Goal: Task Accomplishment & Management: Use online tool/utility

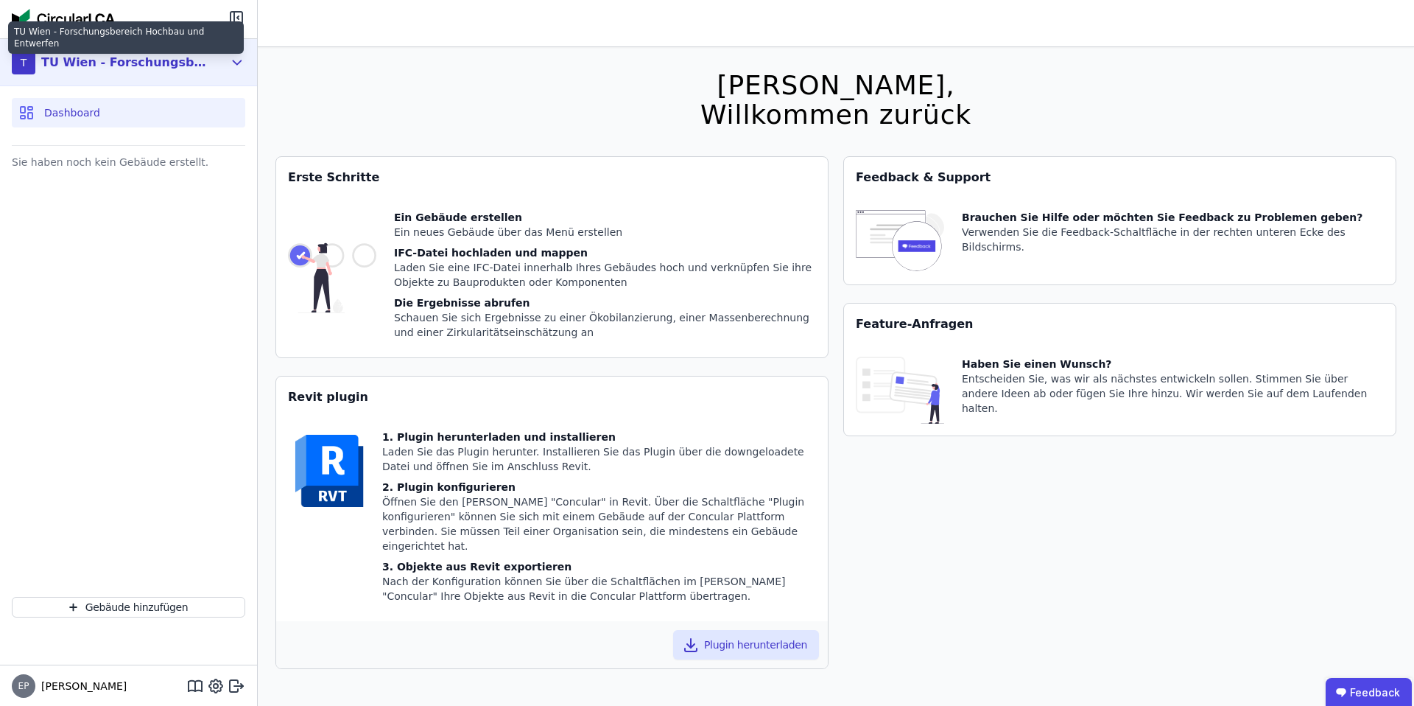
click at [172, 62] on div "TU Wien - Forschungsbereich Hochbau und Entwerfen" at bounding box center [125, 63] width 169 height 18
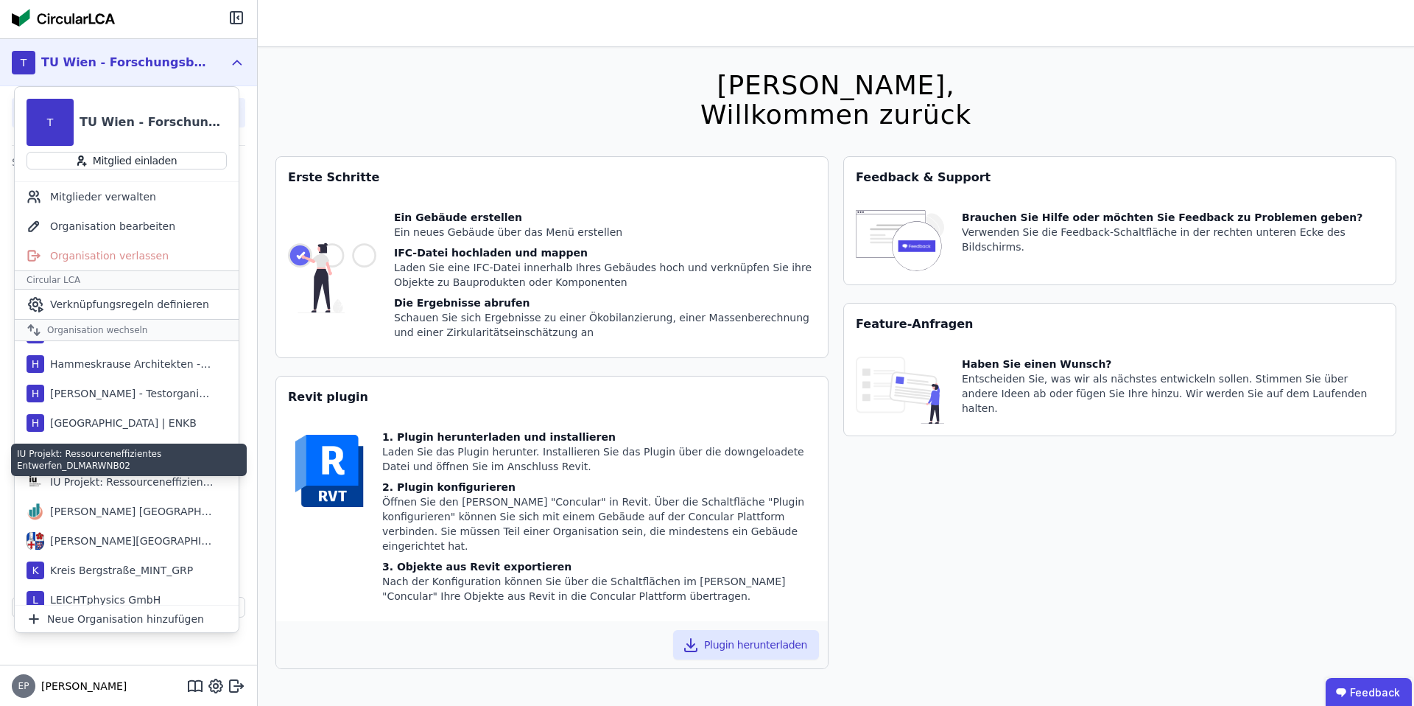
scroll to position [645, 0]
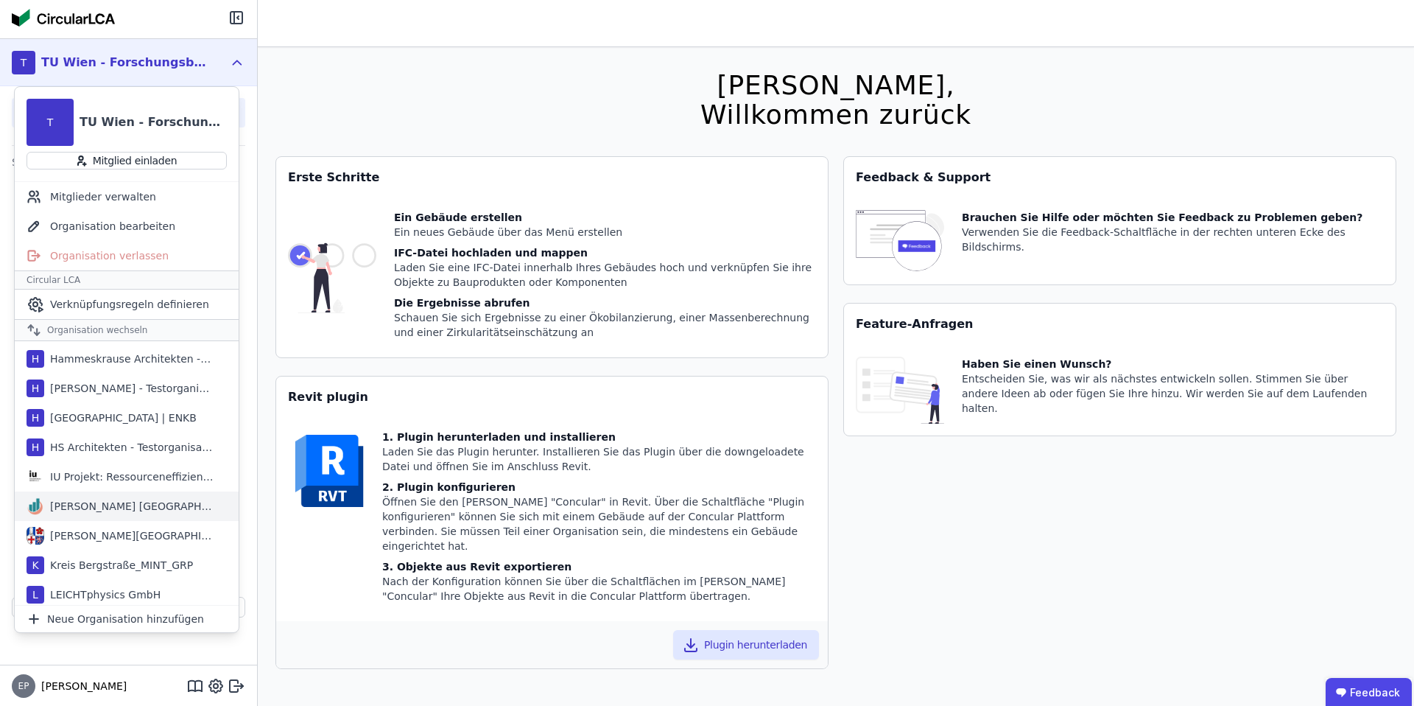
click at [77, 504] on div "[PERSON_NAME] [GEOGRAPHIC_DATA]" at bounding box center [128, 506] width 169 height 15
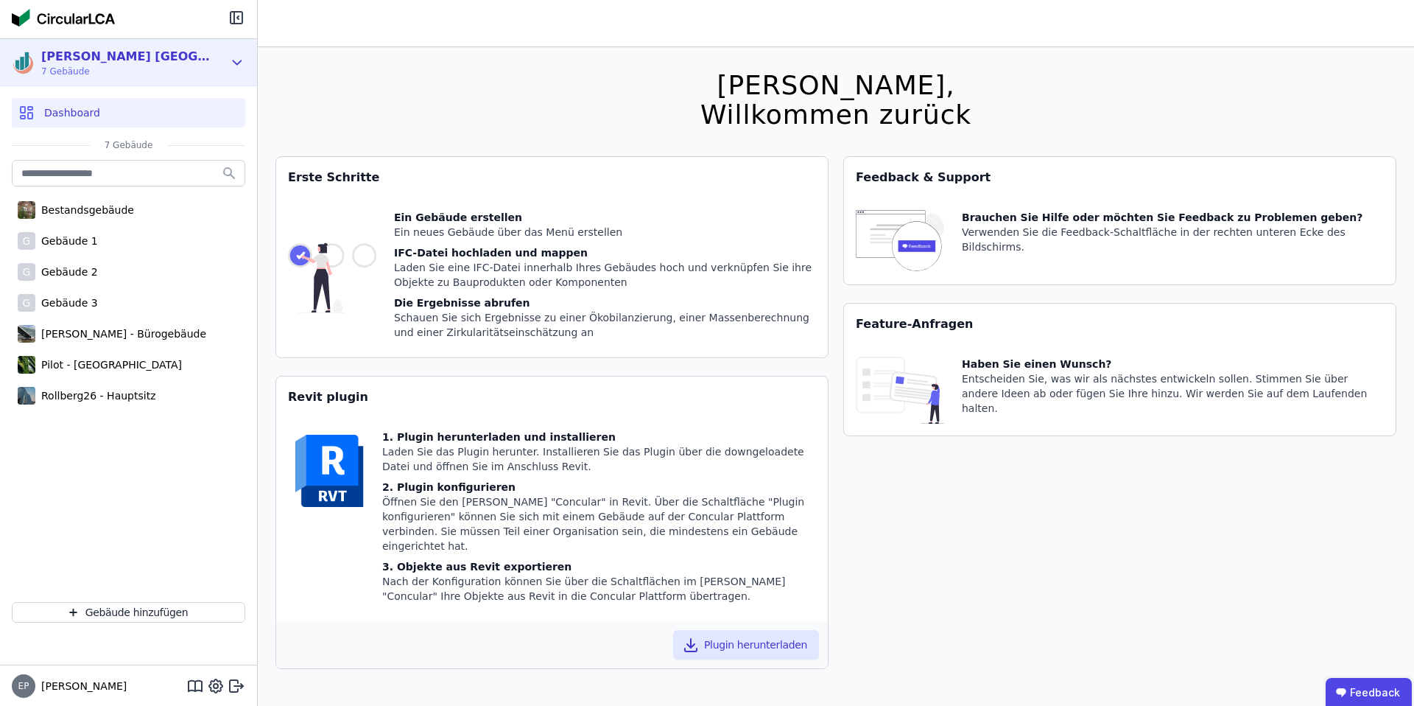
click at [158, 58] on div "[PERSON_NAME] [GEOGRAPHIC_DATA] 7 Gebäude" at bounding box center [117, 62] width 211 height 29
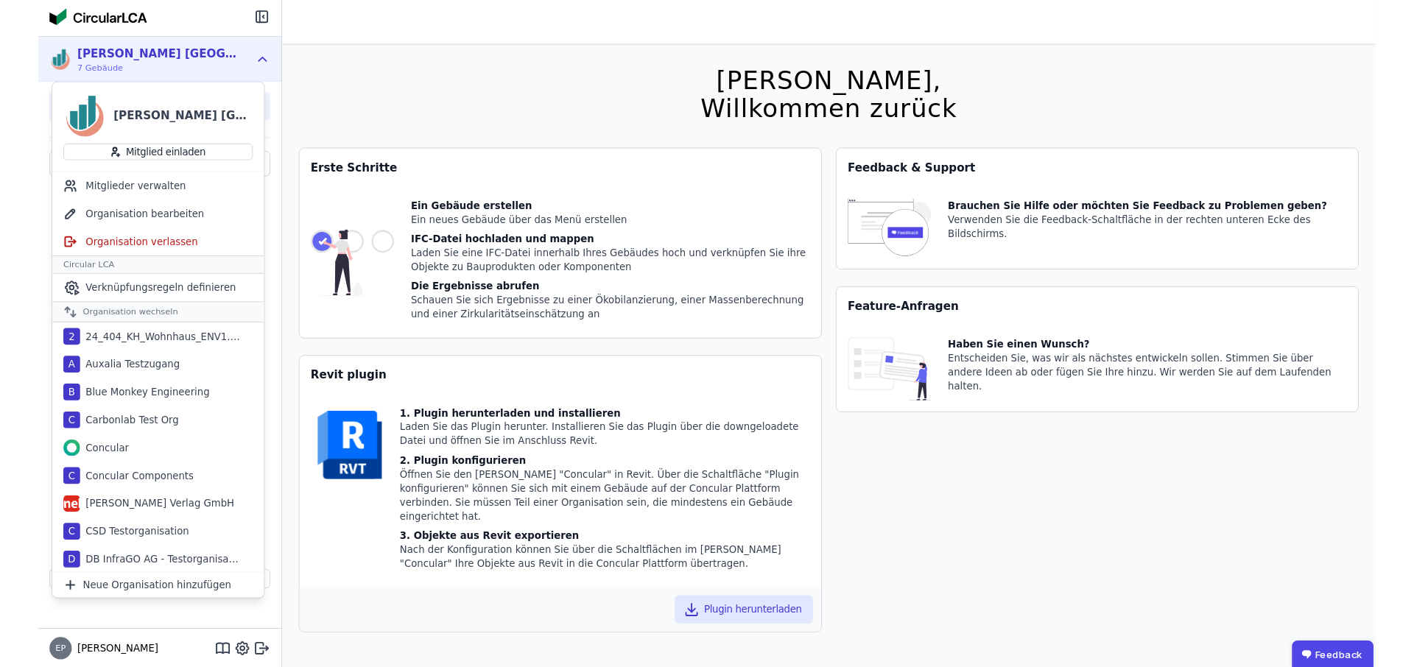
scroll to position [47, 0]
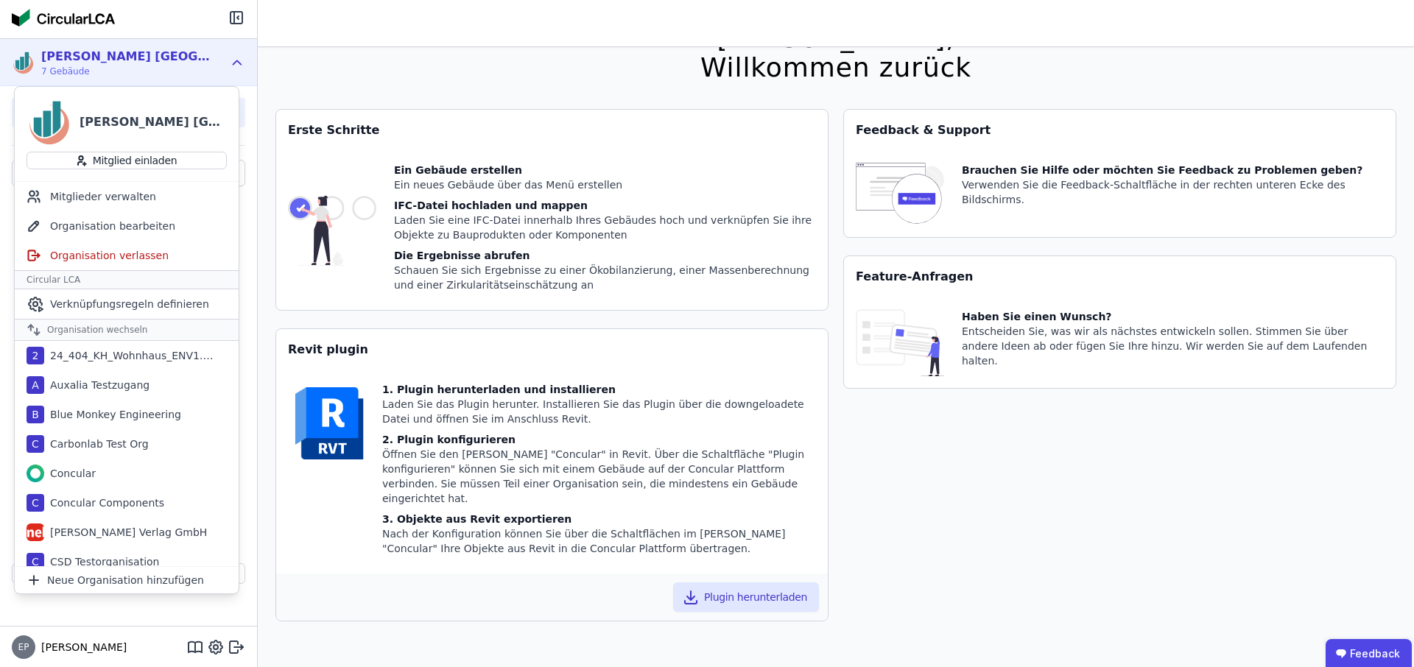
click at [368, 355] on div "Revit plugin" at bounding box center [552, 349] width 552 height 41
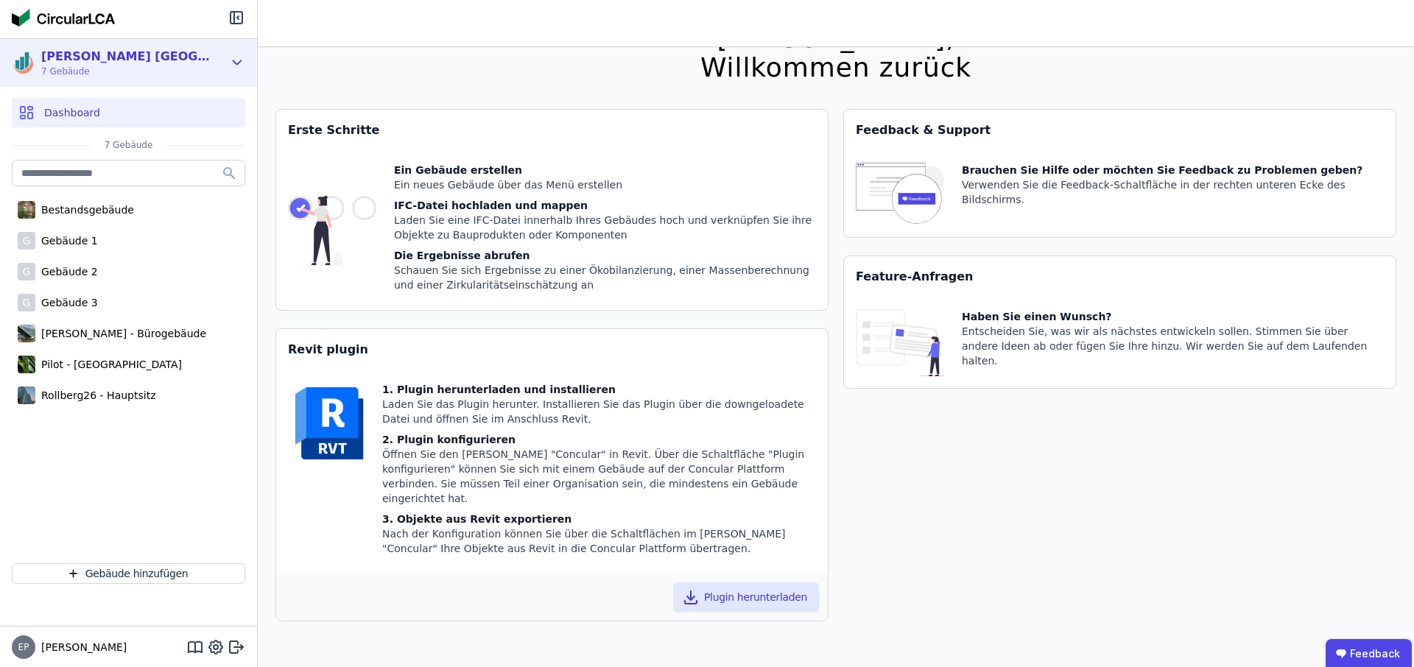
click at [155, 59] on div "[PERSON_NAME] [GEOGRAPHIC_DATA] 7 Gebäude" at bounding box center [117, 62] width 211 height 29
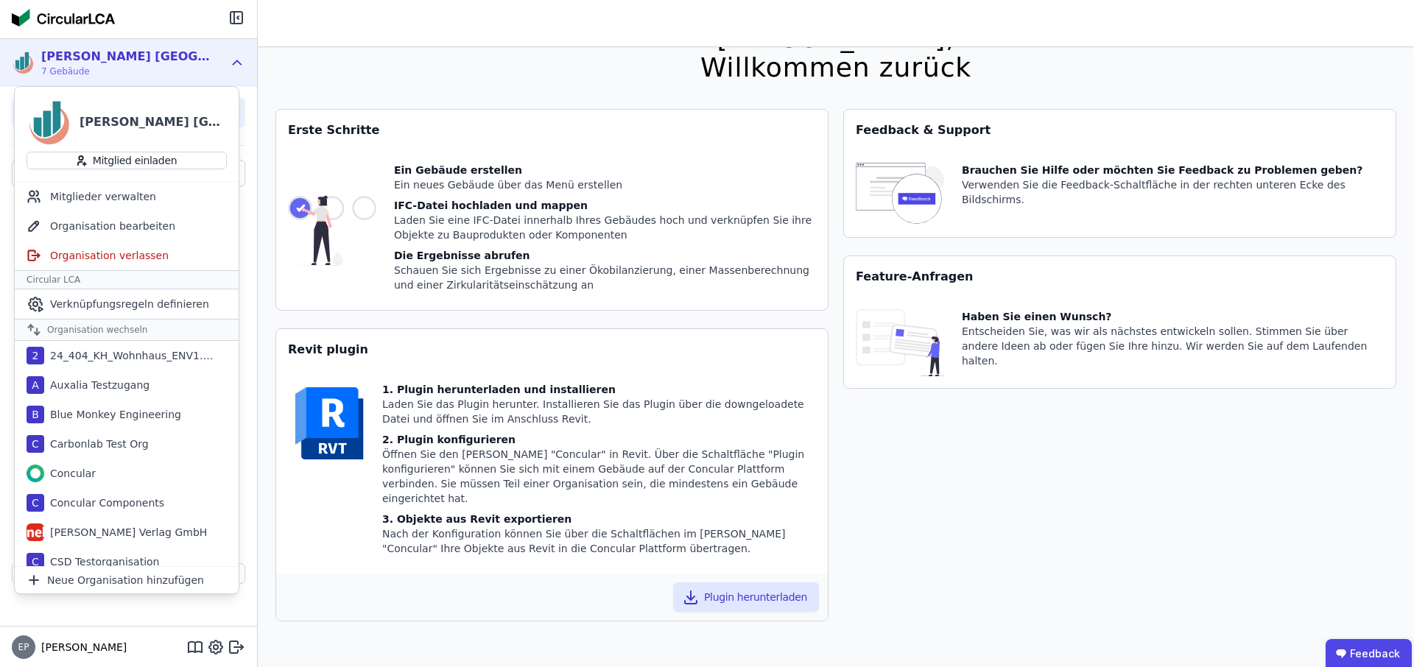
click at [569, 154] on div "Ein Gebäude erstellen Ein neues Gebäude über das Menü erstellen IFC-Datei hochl…" at bounding box center [552, 230] width 552 height 159
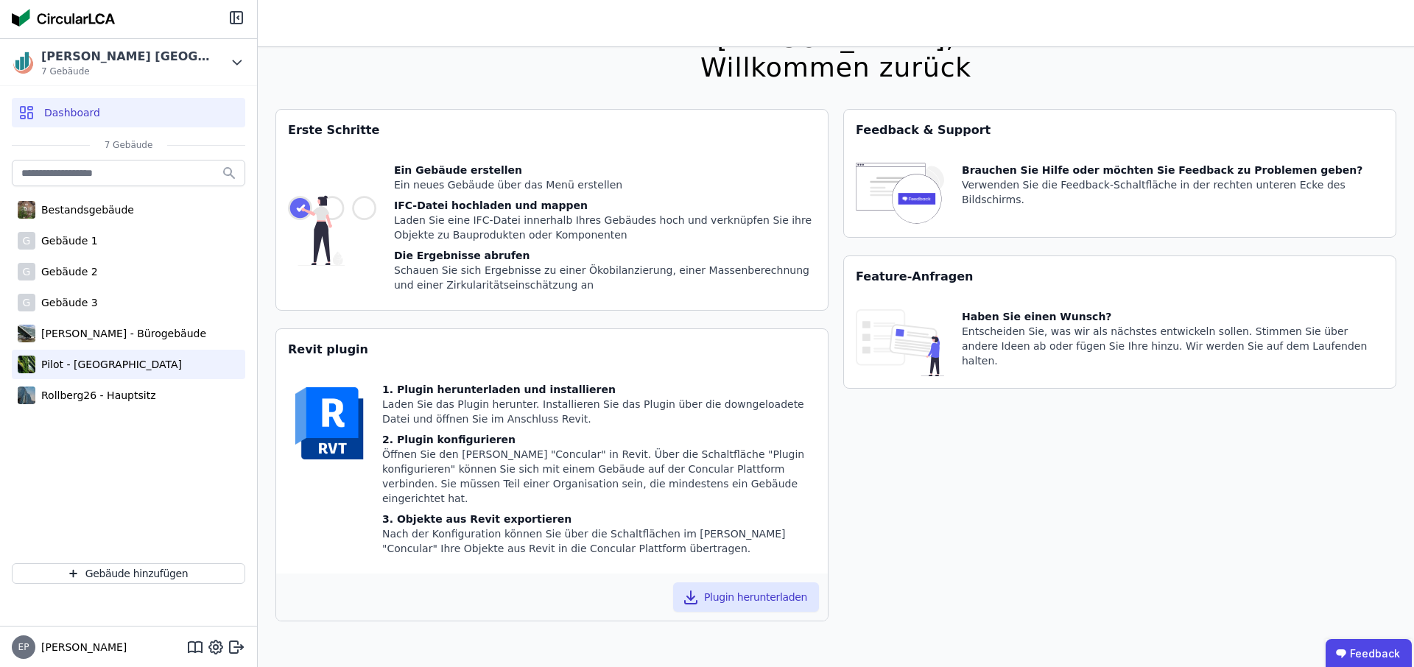
click at [82, 363] on div "Pilot - [GEOGRAPHIC_DATA]" at bounding box center [108, 364] width 147 height 15
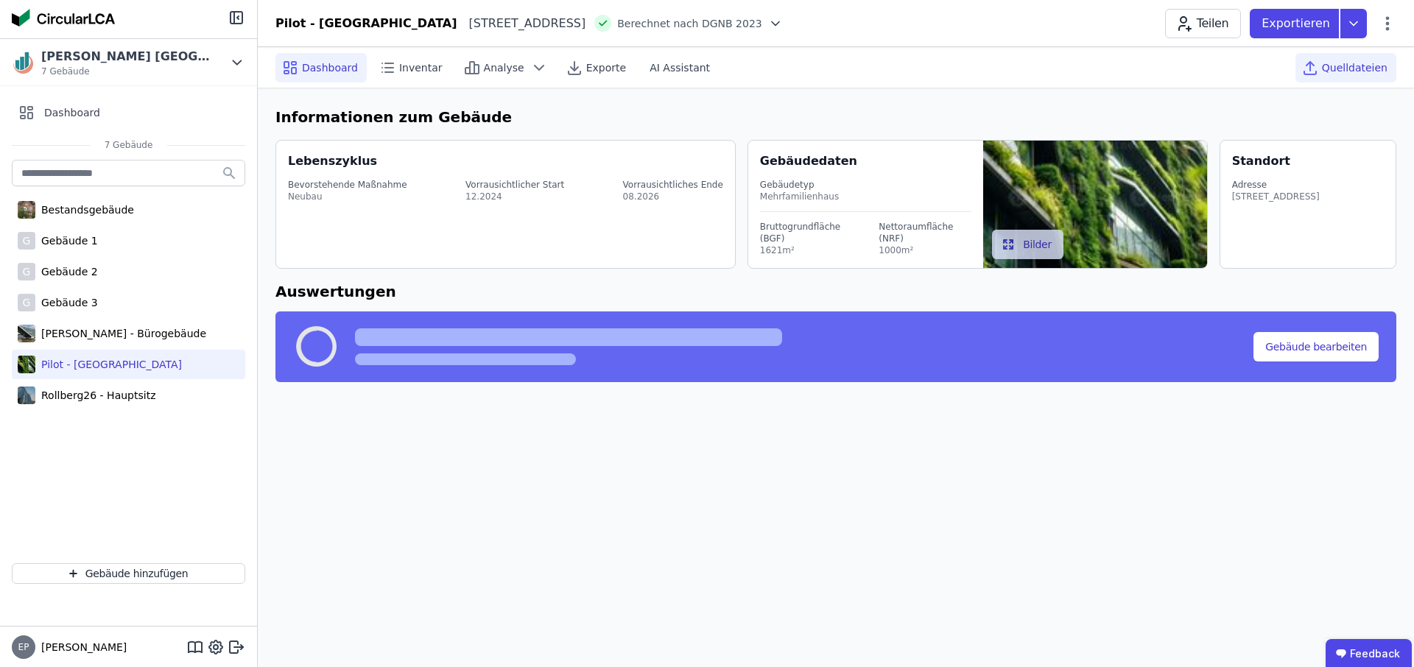
select select "*"
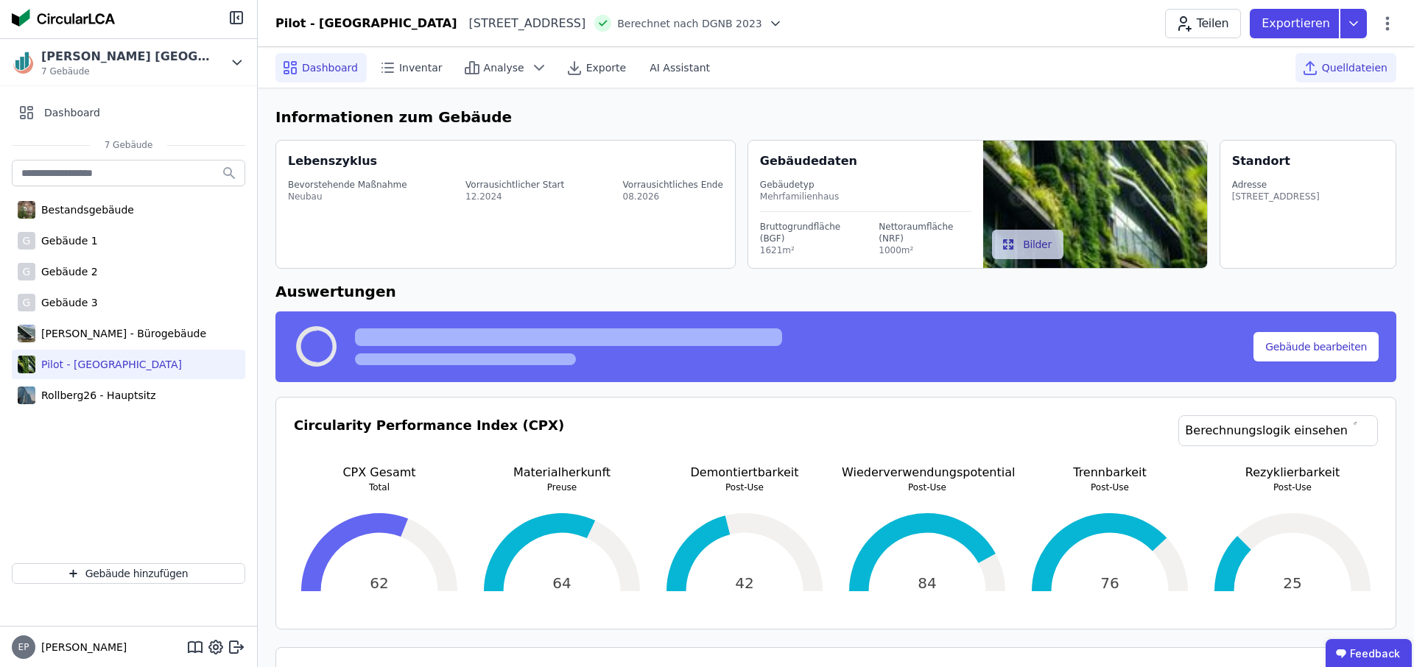
click at [1350, 74] on span "Quelldateien" at bounding box center [1355, 67] width 66 height 15
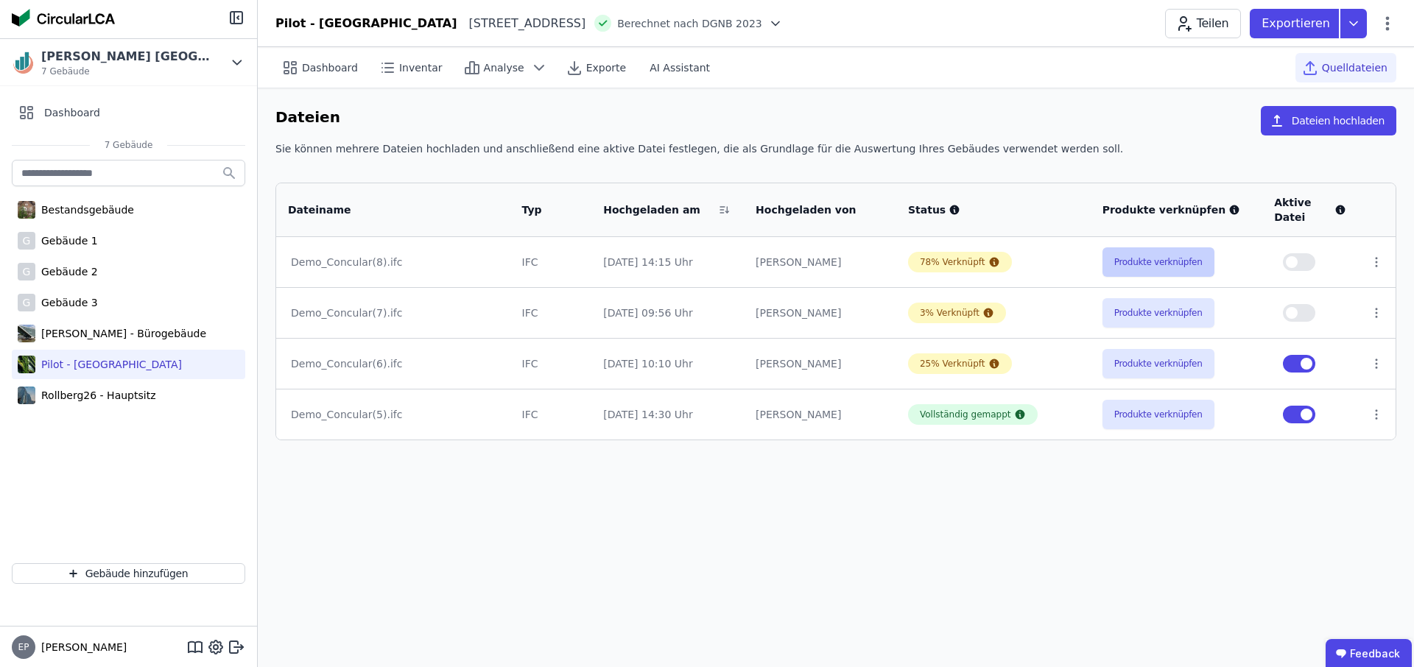
click at [1158, 265] on button "Produkte verknüpfen" at bounding box center [1159, 262] width 112 height 29
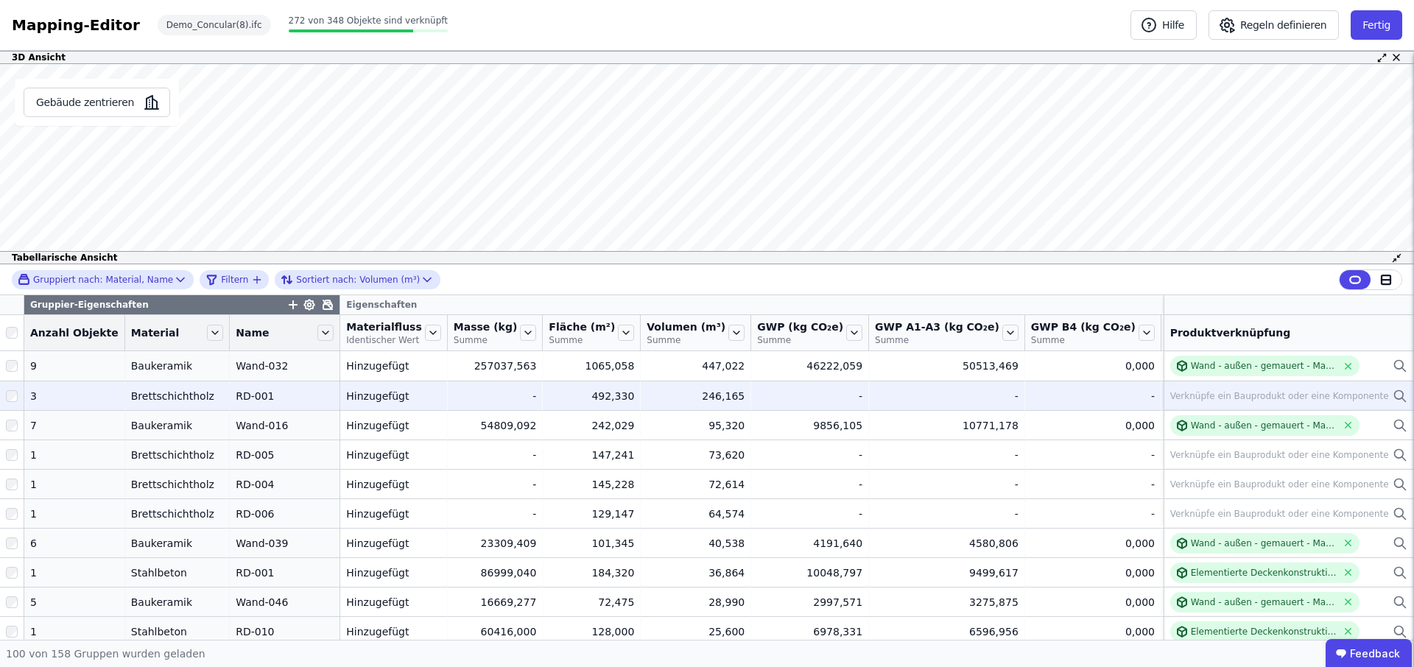
click at [1395, 405] on icon at bounding box center [1400, 396] width 15 height 18
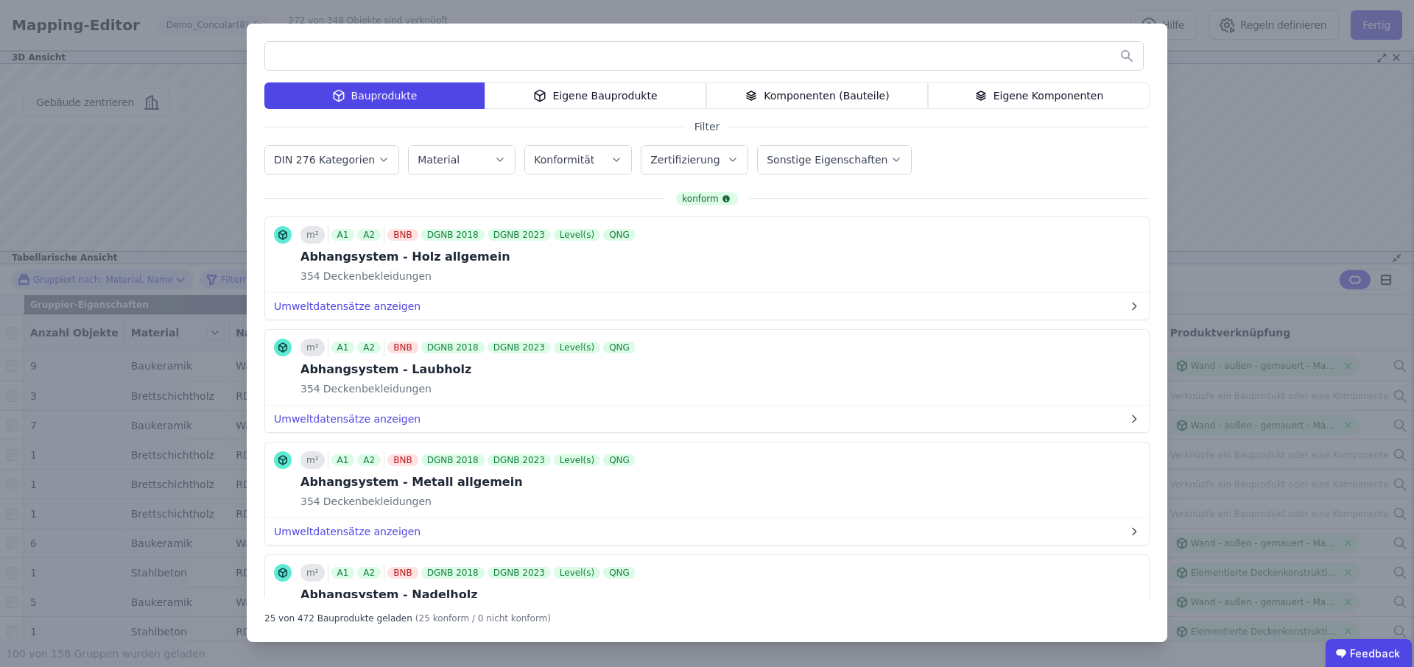
click at [1244, 306] on div "Bauprodukte Eigene Bauprodukte Komponenten (Bauteile) Eigene Komponenten Filter…" at bounding box center [707, 333] width 1414 height 667
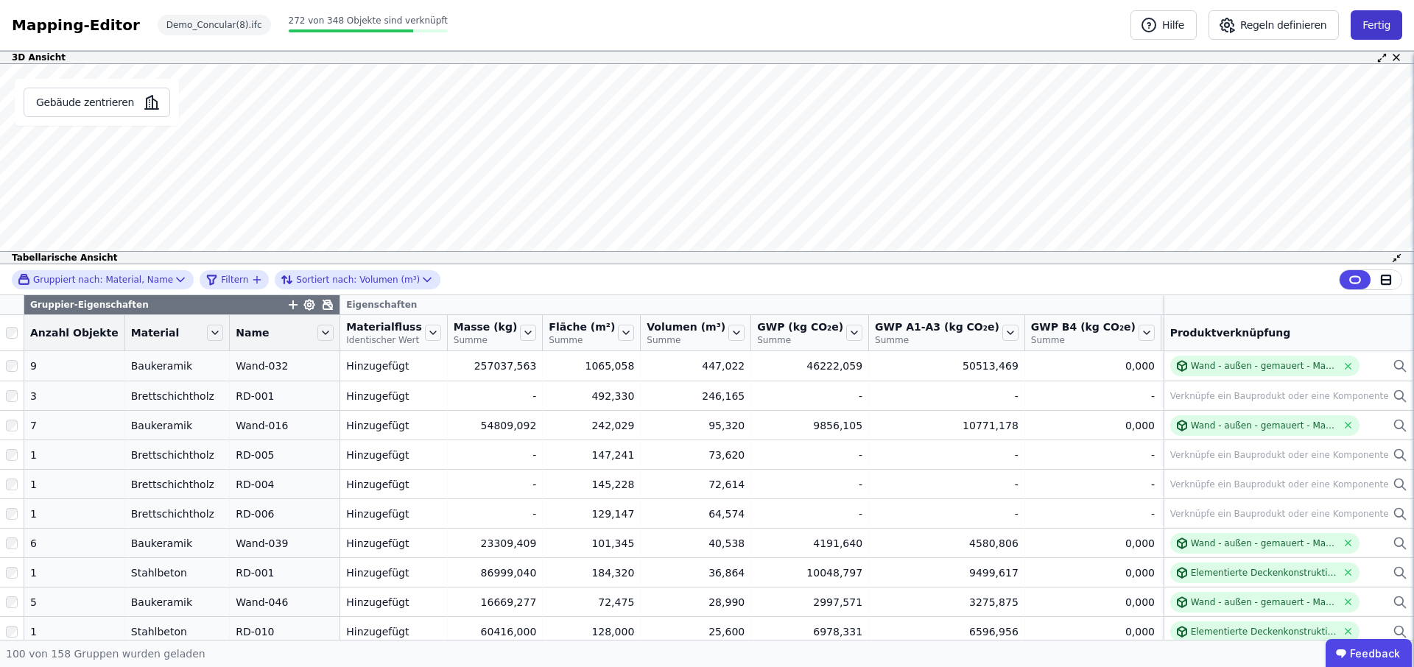
click at [1378, 24] on button "Fertig" at bounding box center [1377, 24] width 52 height 29
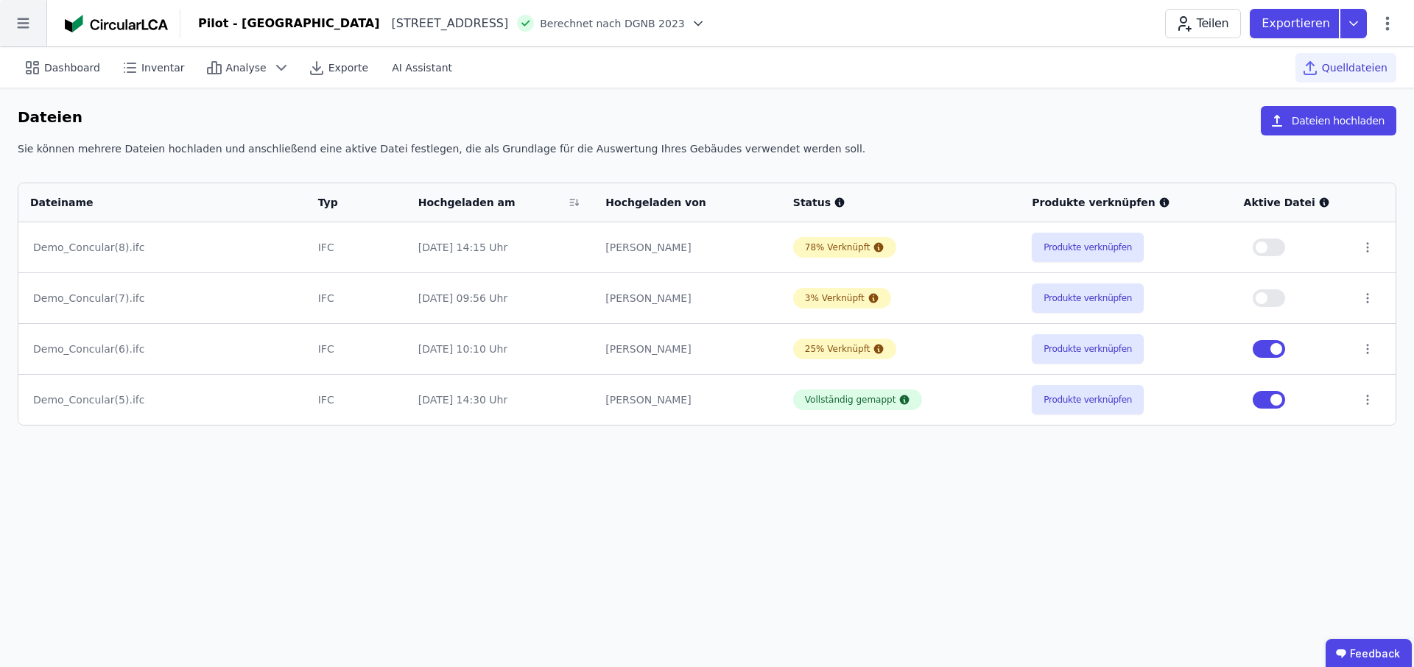
click at [19, 25] on icon at bounding box center [23, 23] width 46 height 46
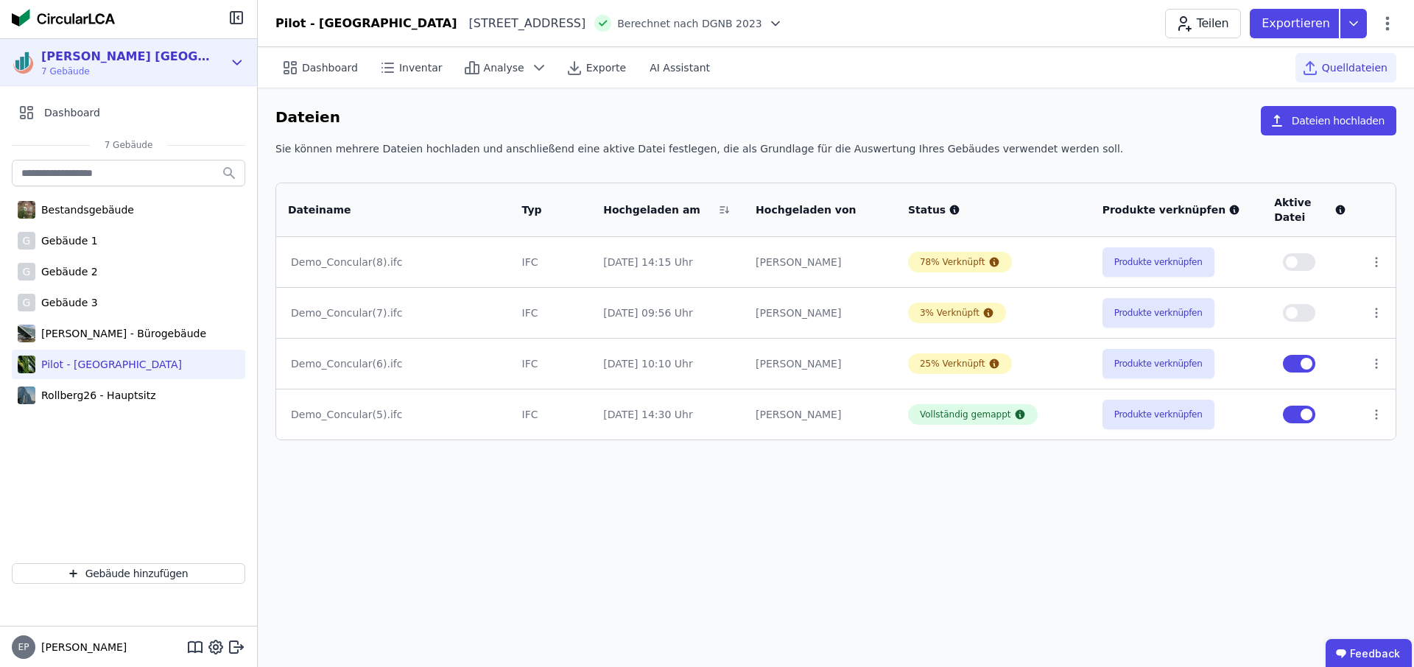
click at [111, 80] on div "[PERSON_NAME] [GEOGRAPHIC_DATA] 7 Gebäude" at bounding box center [128, 62] width 257 height 47
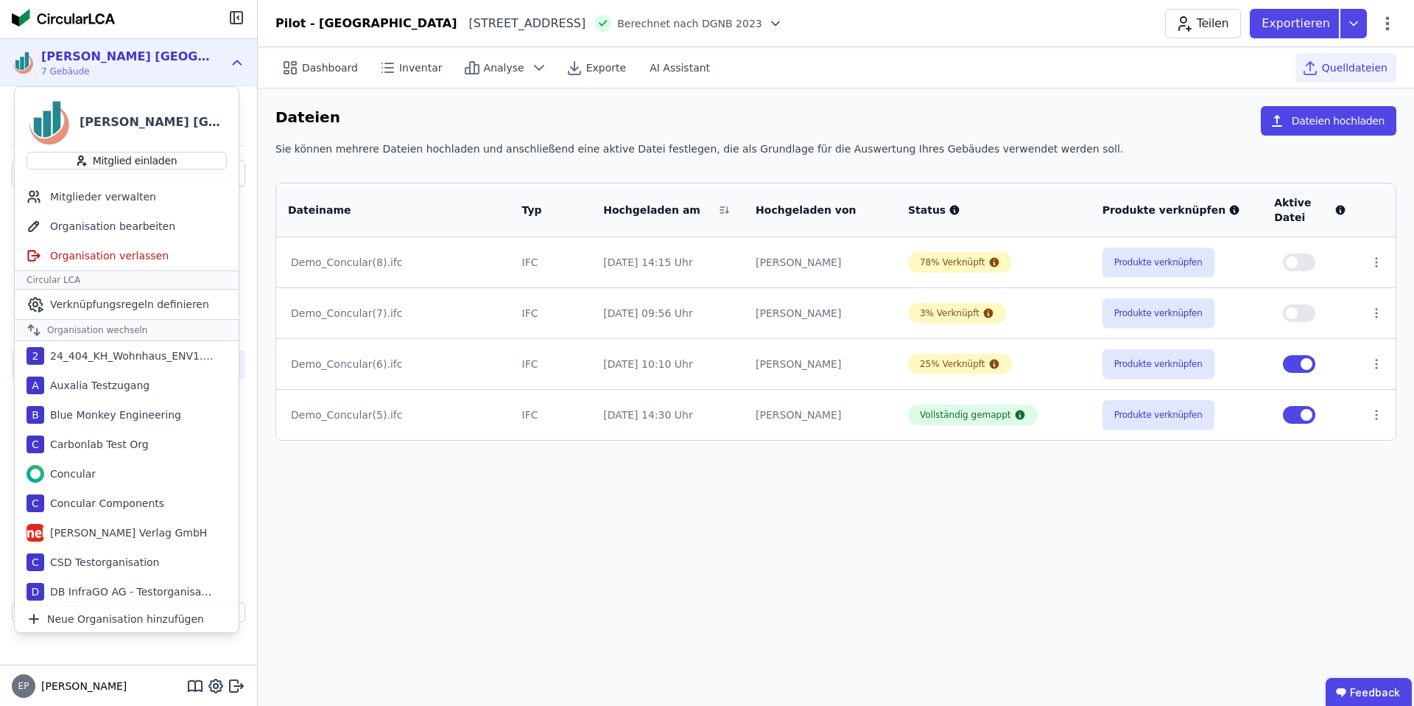
click at [183, 69] on div "[PERSON_NAME] [GEOGRAPHIC_DATA] 7 Gebäude" at bounding box center [117, 62] width 211 height 29
